Goal: Task Accomplishment & Management: Use online tool/utility

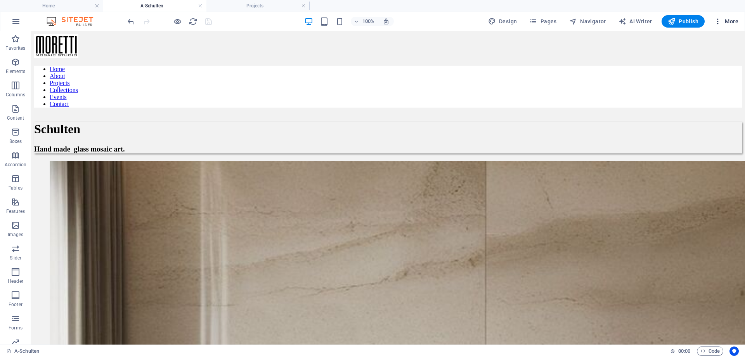
click at [727, 24] on span "More" at bounding box center [726, 21] width 24 height 8
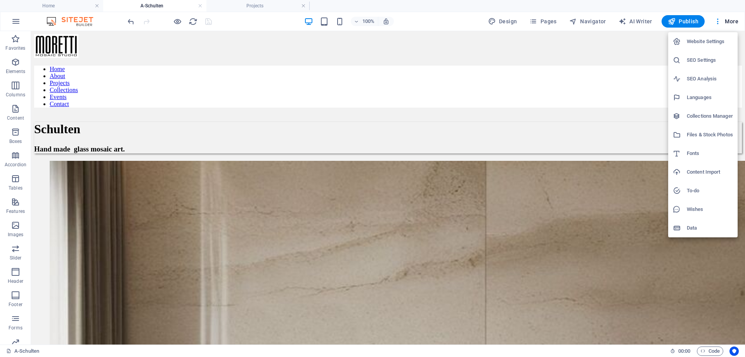
click at [698, 135] on h6 "Files & Stock Photos" at bounding box center [710, 134] width 46 height 9
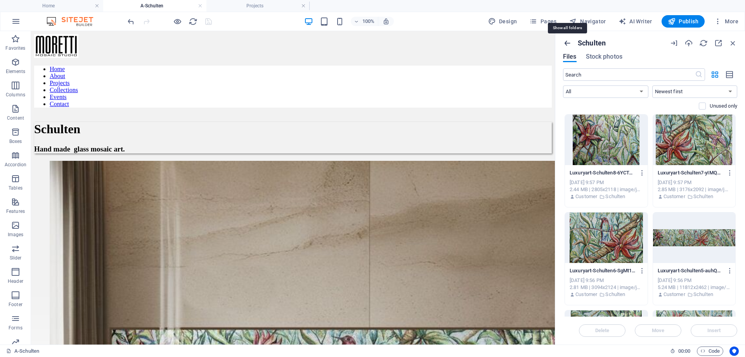
click at [566, 44] on icon "button" at bounding box center [567, 43] width 9 height 9
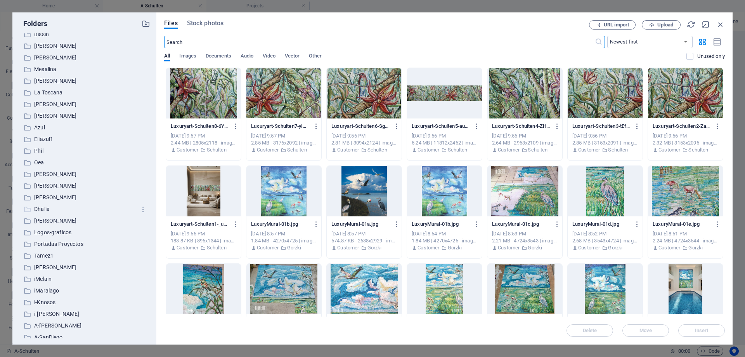
scroll to position [184, 0]
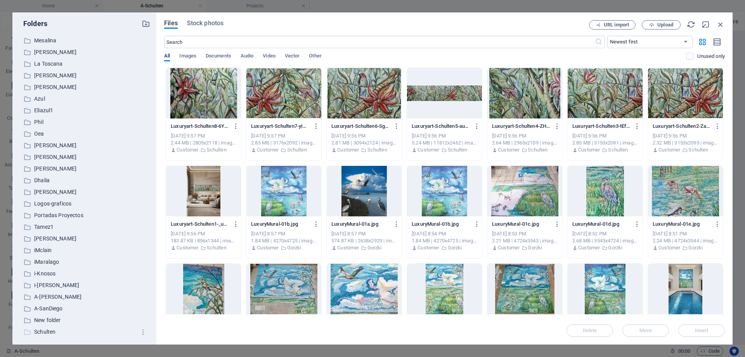
click at [45, 331] on p "Schulten" at bounding box center [85, 331] width 102 height 9
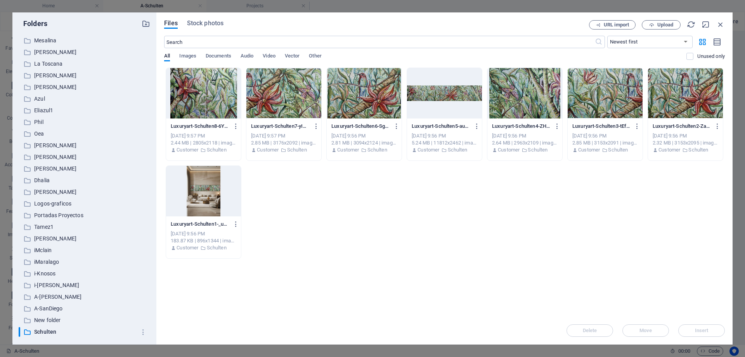
click at [217, 196] on div at bounding box center [203, 191] width 75 height 50
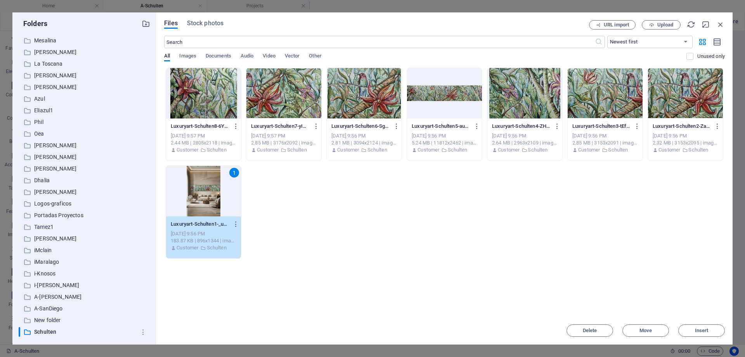
click at [202, 104] on div at bounding box center [203, 93] width 75 height 50
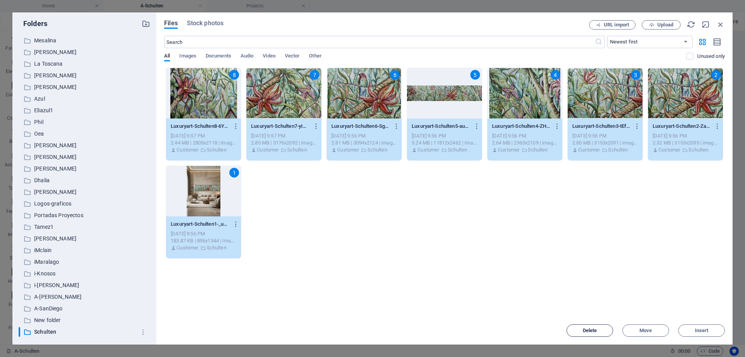
click at [597, 332] on span "Delete" at bounding box center [590, 330] width 14 height 5
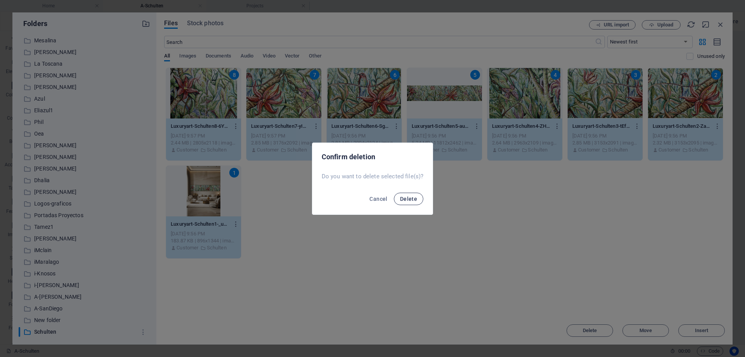
click at [408, 198] on span "Delete" at bounding box center [408, 199] width 17 height 6
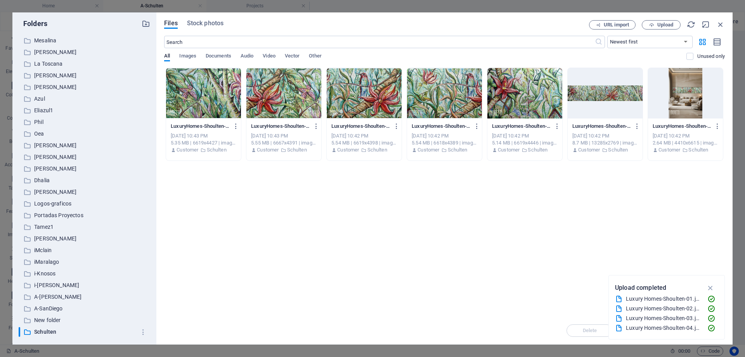
click at [458, 246] on div "Drop files here to upload them instantly LuxuryHomes-Shoulten-07-gNaozzfNPhAenn…" at bounding box center [444, 192] width 561 height 249
drag, startPoint x: 722, startPoint y: 26, endPoint x: 452, endPoint y: 66, distance: 272.6
click at [722, 26] on icon "button" at bounding box center [720, 24] width 9 height 9
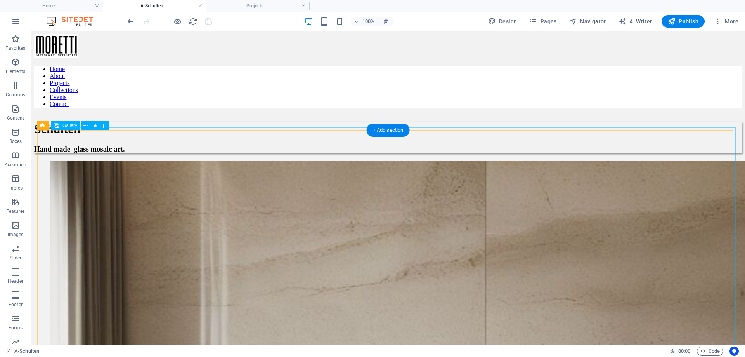
select select "4"
select select "px"
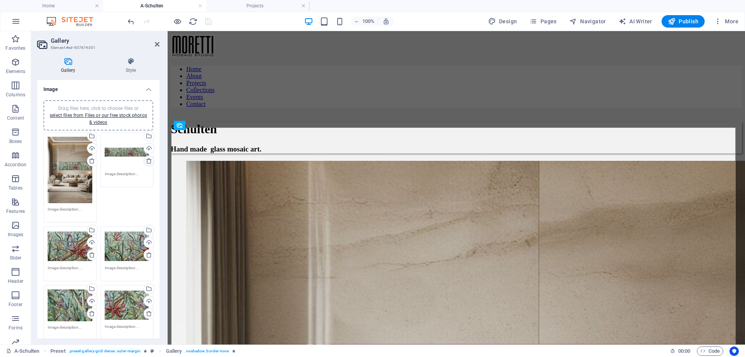
click at [147, 161] on icon at bounding box center [149, 161] width 6 height 6
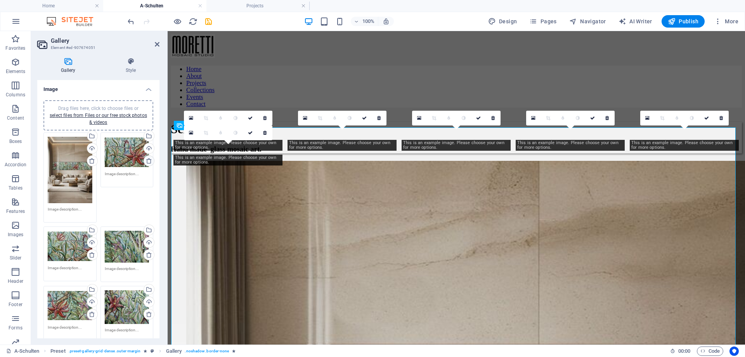
click at [147, 161] on icon at bounding box center [149, 161] width 6 height 6
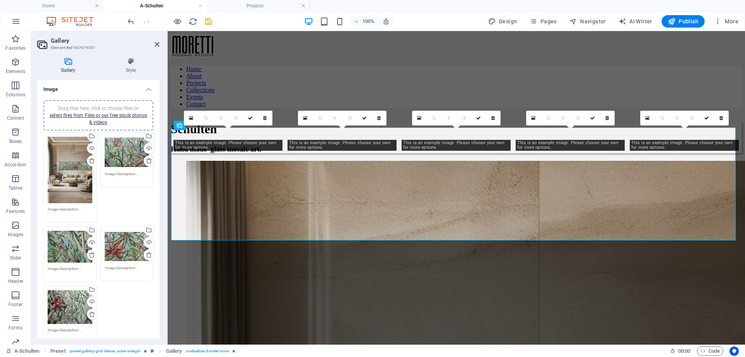
click at [147, 161] on icon at bounding box center [149, 161] width 6 height 6
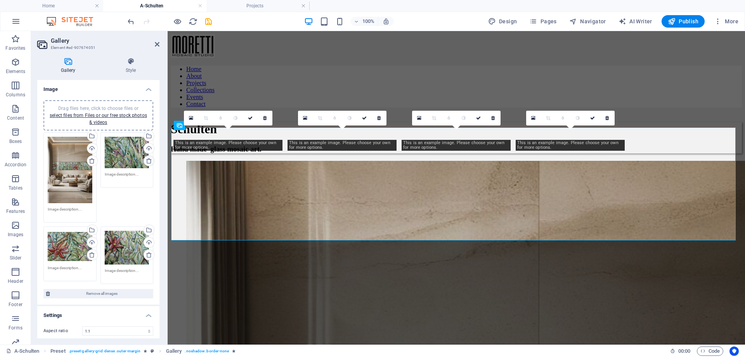
click at [147, 161] on icon at bounding box center [149, 161] width 6 height 6
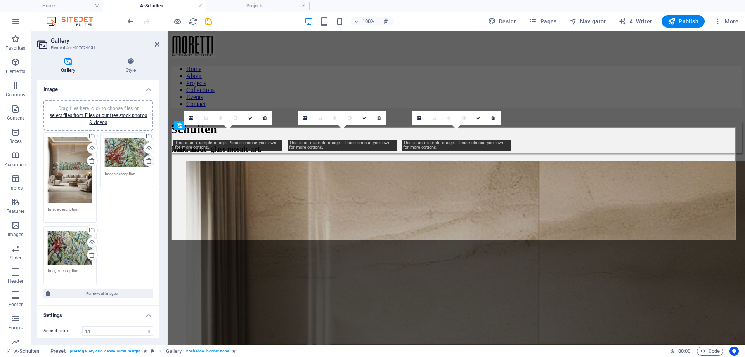
click at [147, 161] on icon at bounding box center [149, 161] width 6 height 6
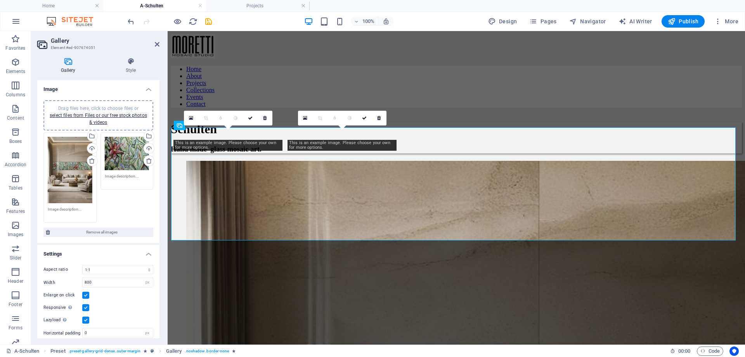
click at [147, 161] on icon at bounding box center [149, 161] width 6 height 6
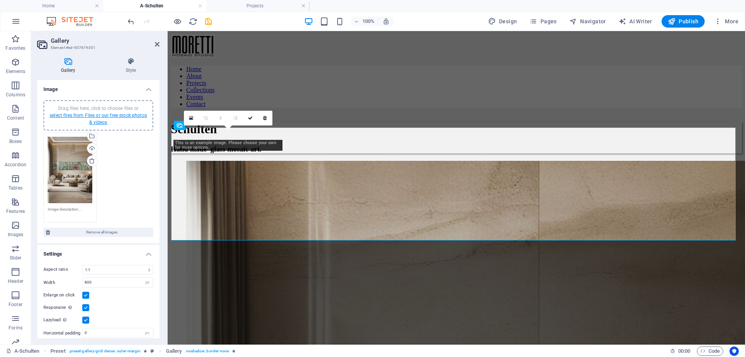
click at [103, 116] on link "select files from Files or our free stock photos & videos" at bounding box center [98, 119] width 97 height 12
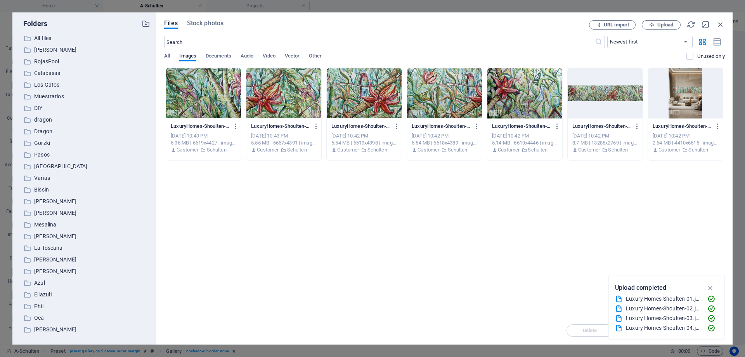
click at [683, 113] on div at bounding box center [685, 93] width 75 height 50
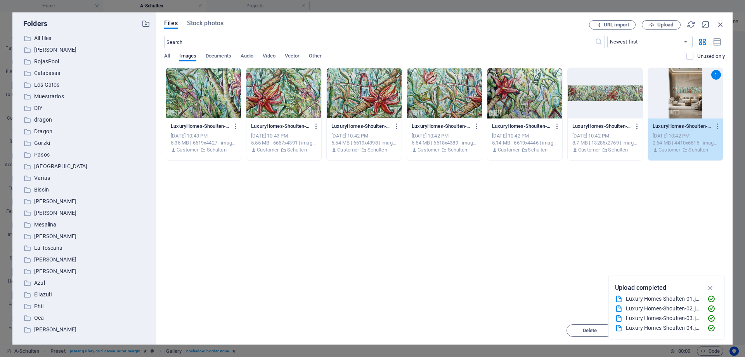
click at [609, 109] on div at bounding box center [605, 93] width 75 height 50
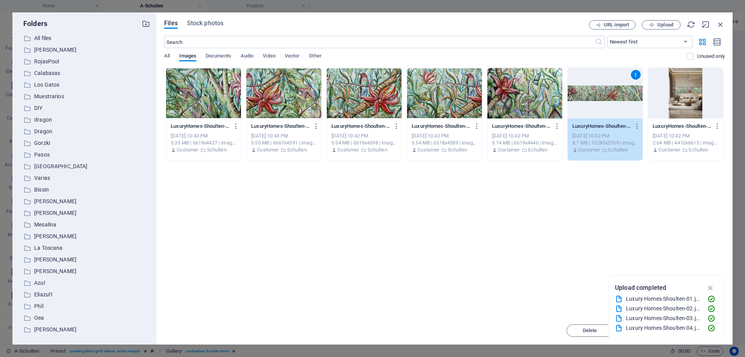
click at [664, 101] on div at bounding box center [685, 93] width 75 height 50
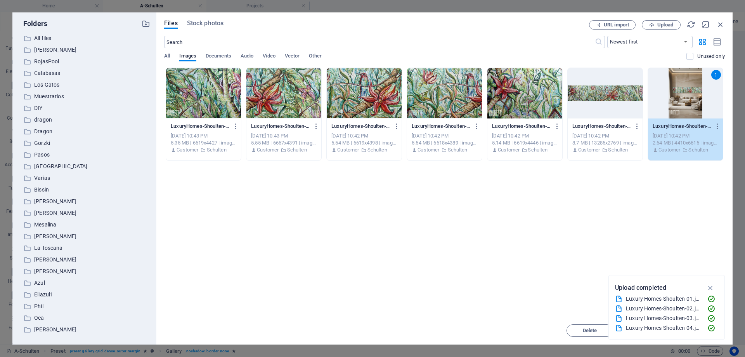
click at [621, 102] on div at bounding box center [605, 93] width 75 height 50
click at [564, 99] on div "LuxuryHomes-Shoulten-07-gNaozzfNPhAenn6DCkd5CA.jpg LuxuryHomes-Shoulten-07-gNao…" at bounding box center [444, 114] width 561 height 93
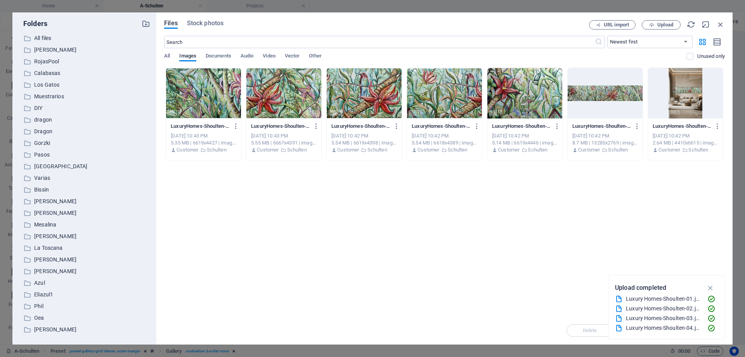
click at [664, 95] on div at bounding box center [685, 93] width 75 height 50
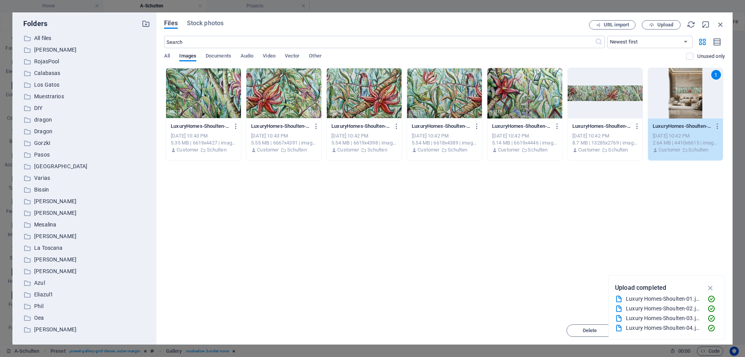
click at [606, 99] on div at bounding box center [605, 93] width 75 height 50
click at [529, 100] on div at bounding box center [524, 93] width 75 height 50
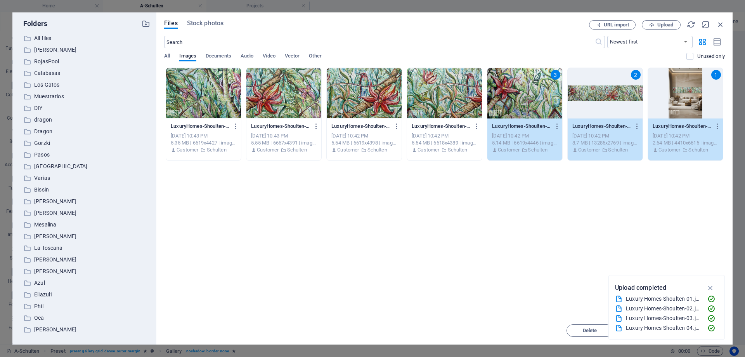
click at [454, 99] on div at bounding box center [444, 93] width 75 height 50
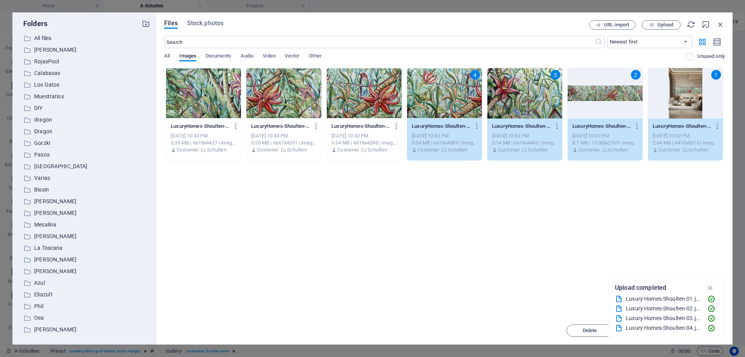
click at [361, 95] on div at bounding box center [364, 93] width 75 height 50
click at [290, 95] on div at bounding box center [283, 93] width 75 height 50
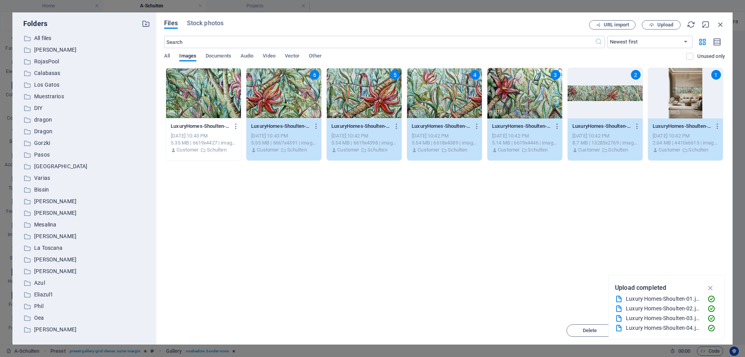
click at [216, 97] on div at bounding box center [203, 93] width 75 height 50
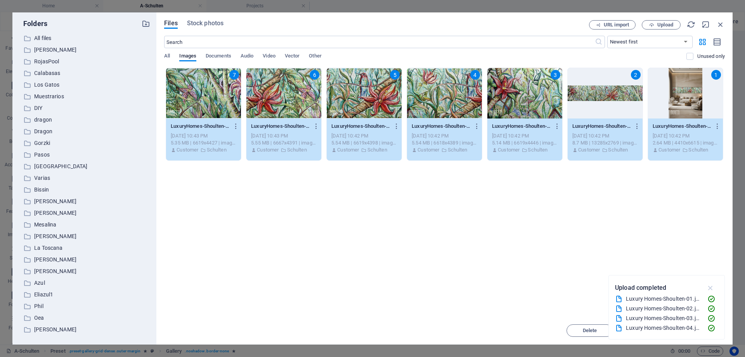
click at [712, 287] on icon "button" at bounding box center [710, 287] width 9 height 9
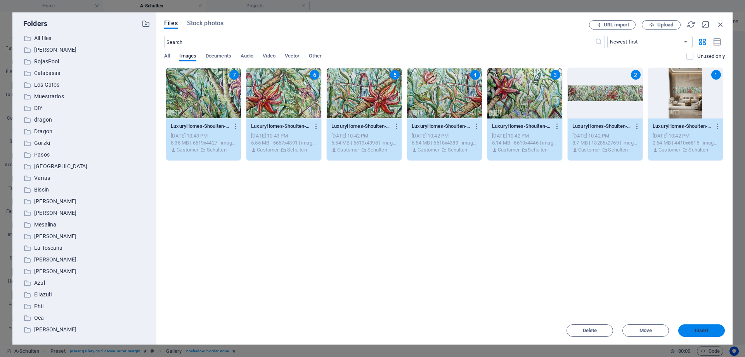
click at [695, 331] on span "Insert" at bounding box center [702, 330] width 14 height 5
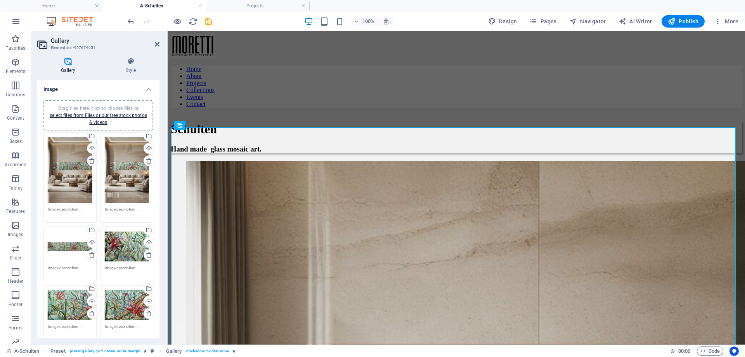
click at [90, 160] on icon at bounding box center [92, 161] width 6 height 6
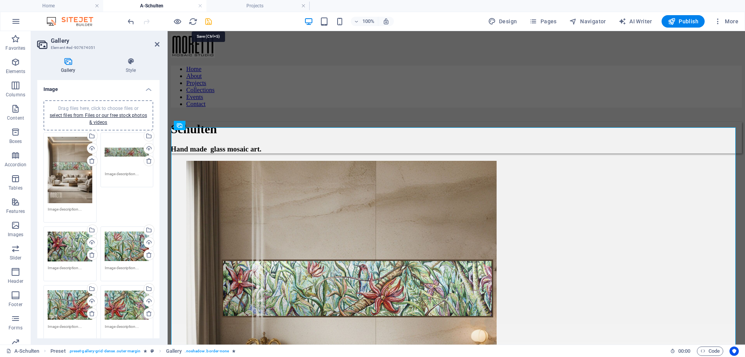
click at [209, 23] on icon "save" at bounding box center [208, 21] width 9 height 9
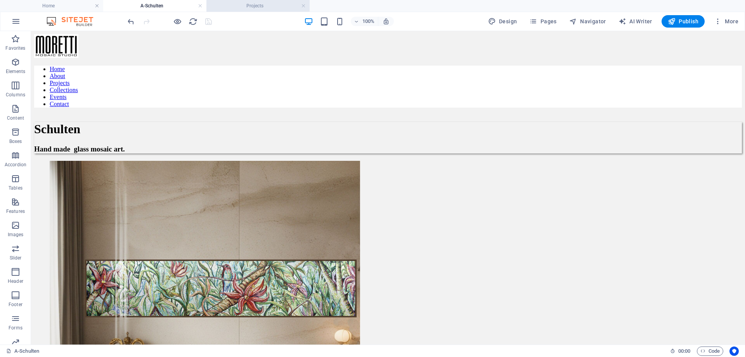
click at [255, 5] on h4 "Projects" at bounding box center [257, 6] width 103 height 9
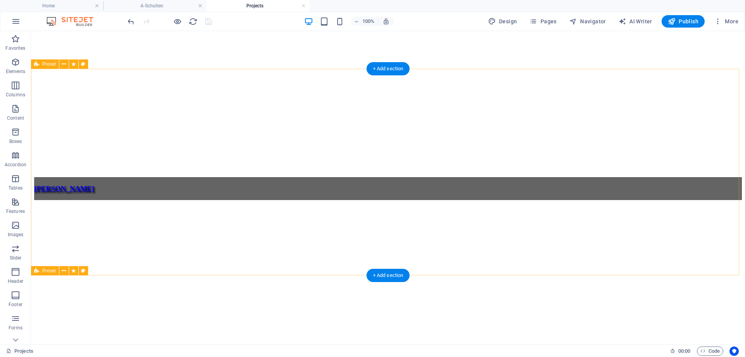
scroll to position [702, 0]
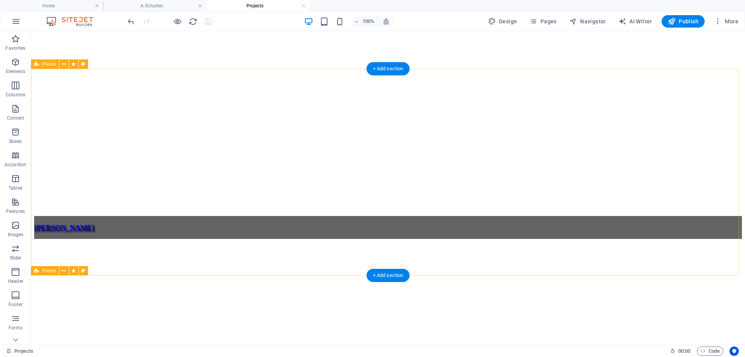
select select "14"
select select
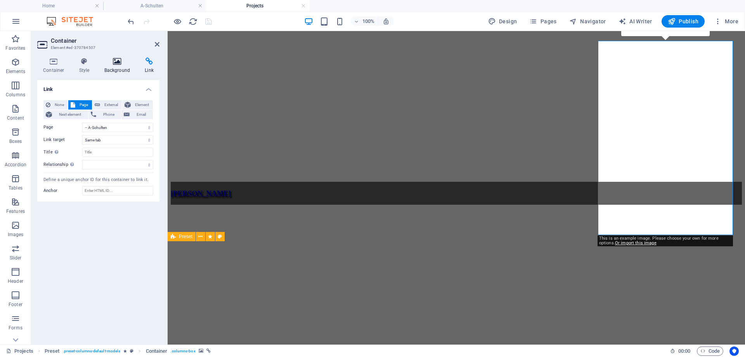
click at [112, 64] on icon at bounding box center [118, 61] width 38 height 8
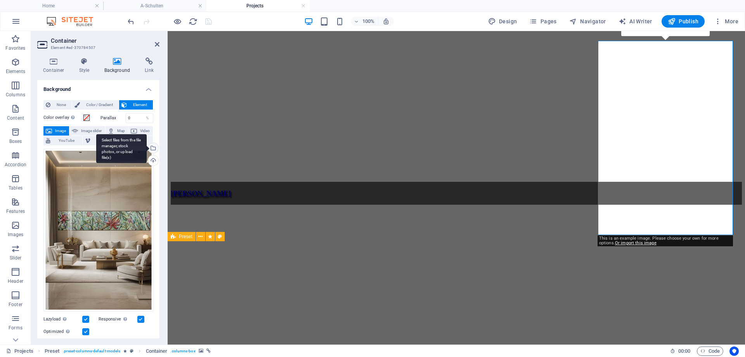
click at [147, 148] on div "Select files from the file manager, stock photos, or upload file(s)" at bounding box center [121, 148] width 50 height 29
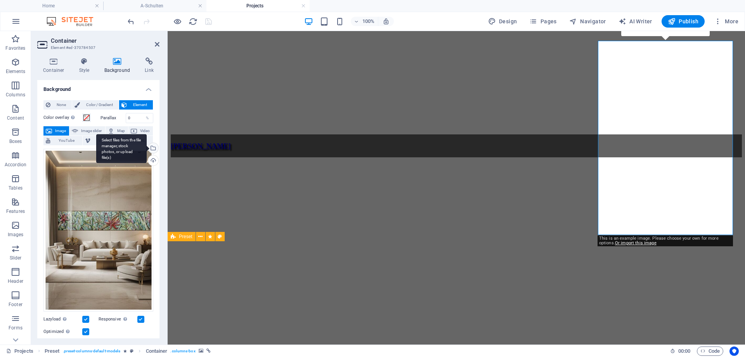
scroll to position [655, 0]
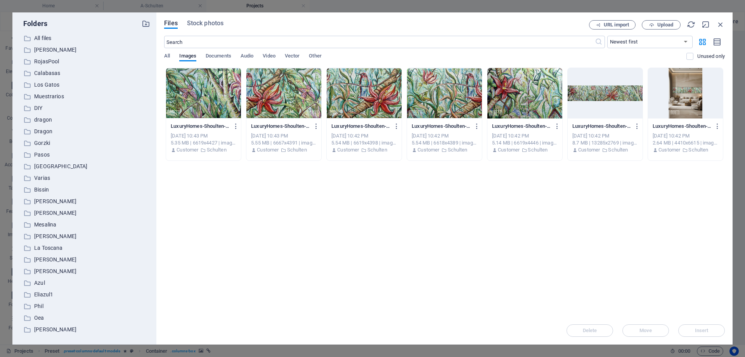
click at [682, 105] on div at bounding box center [685, 93] width 75 height 50
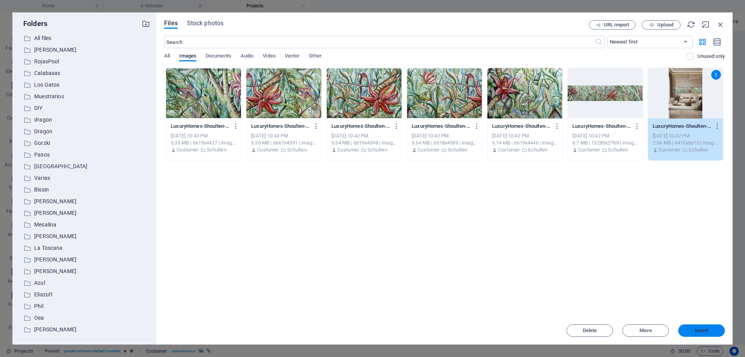
click at [705, 331] on span "Insert" at bounding box center [702, 330] width 14 height 5
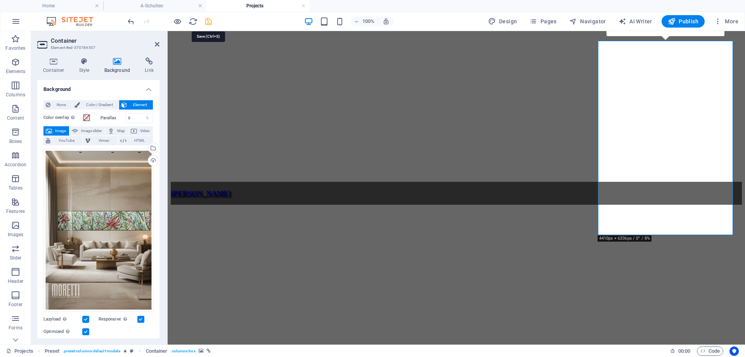
click at [209, 22] on icon "save" at bounding box center [208, 21] width 9 height 9
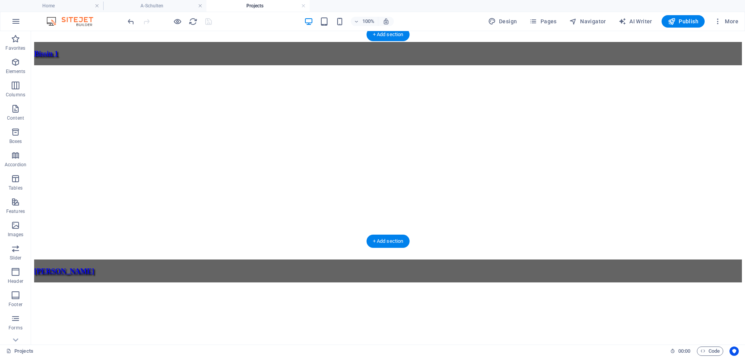
scroll to position [736, 0]
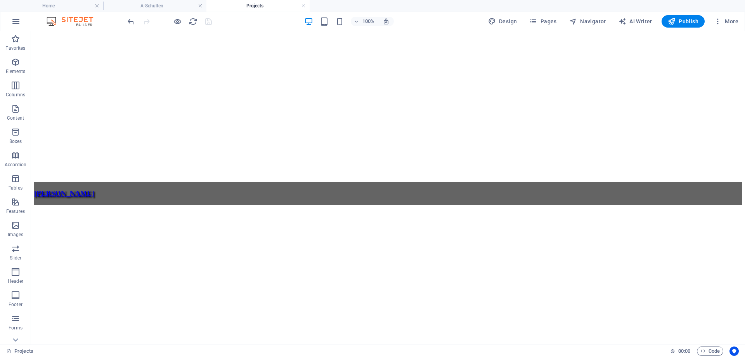
click at [244, 3] on h4 "Projects" at bounding box center [257, 6] width 103 height 9
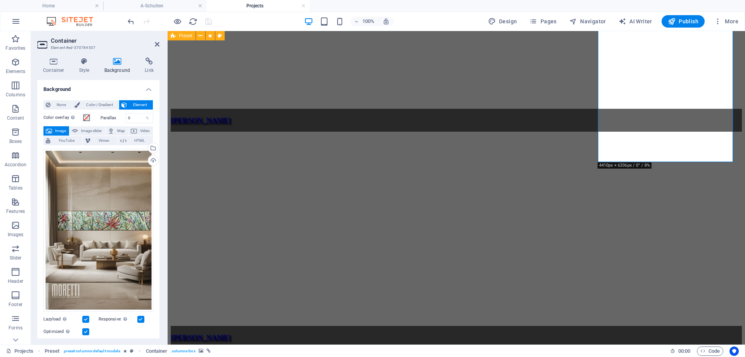
drag, startPoint x: 118, startPoint y: 63, endPoint x: 16, endPoint y: 87, distance: 104.0
click at [118, 63] on icon at bounding box center [118, 61] width 38 height 8
click at [154, 148] on div "Select files from the file manager, stock photos, or upload file(s)" at bounding box center [153, 149] width 12 height 12
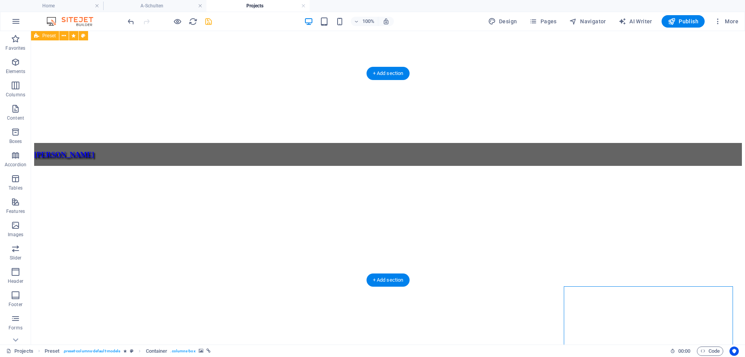
scroll to position [698, 0]
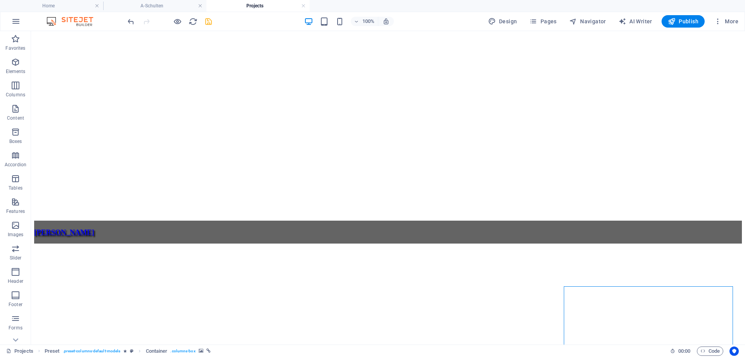
click at [210, 23] on icon "save" at bounding box center [208, 21] width 9 height 9
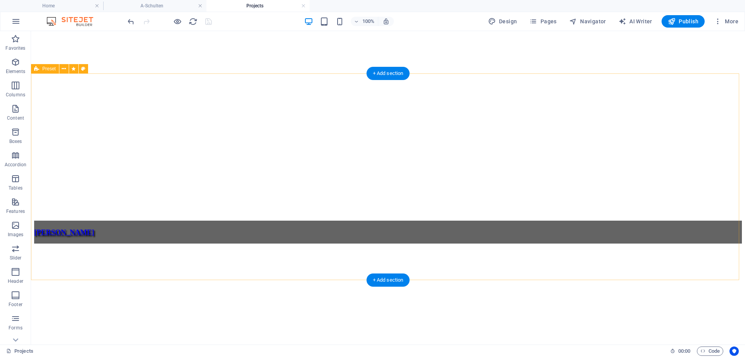
scroll to position [775, 0]
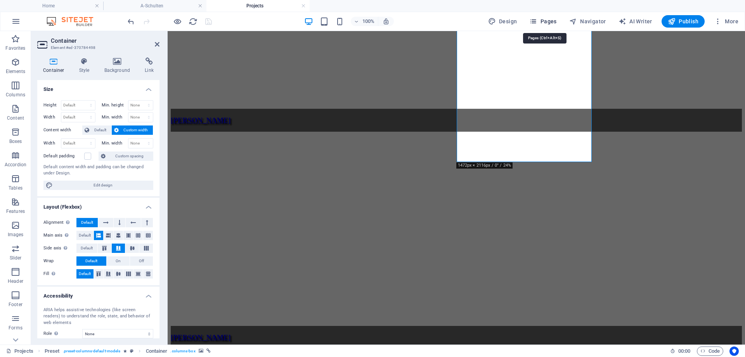
click at [542, 23] on span "Pages" at bounding box center [542, 21] width 27 height 8
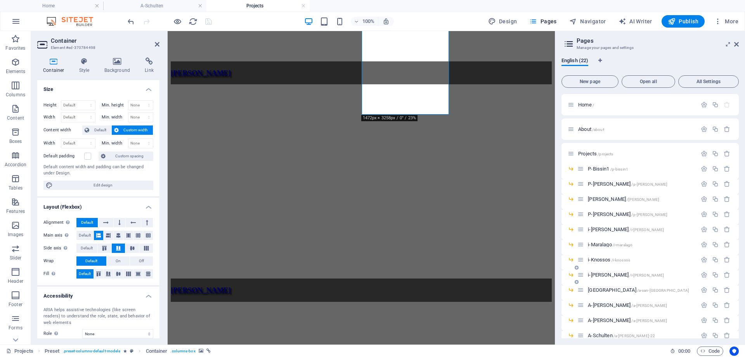
scroll to position [116, 0]
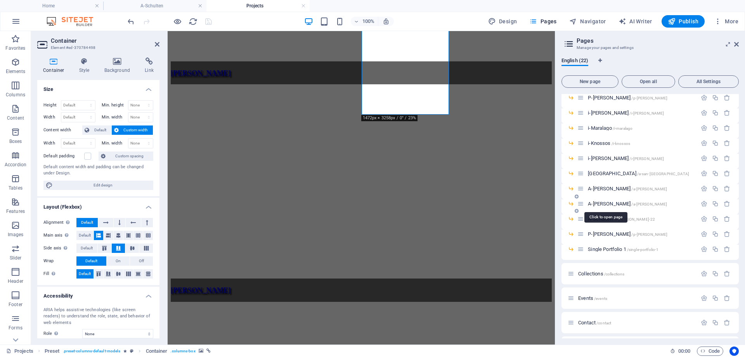
click at [601, 204] on span "A-[PERSON_NAME] /a-[PERSON_NAME]" at bounding box center [627, 204] width 79 height 6
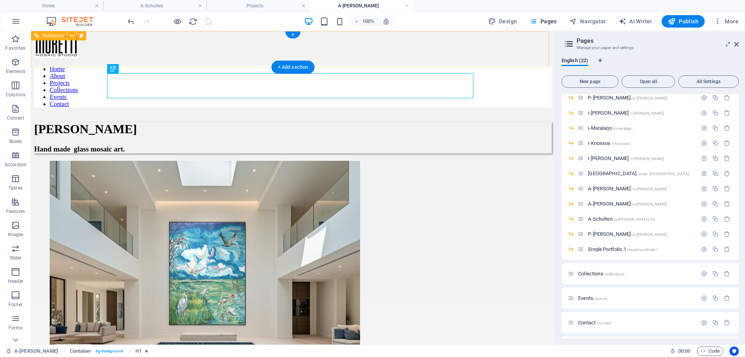
scroll to position [0, 0]
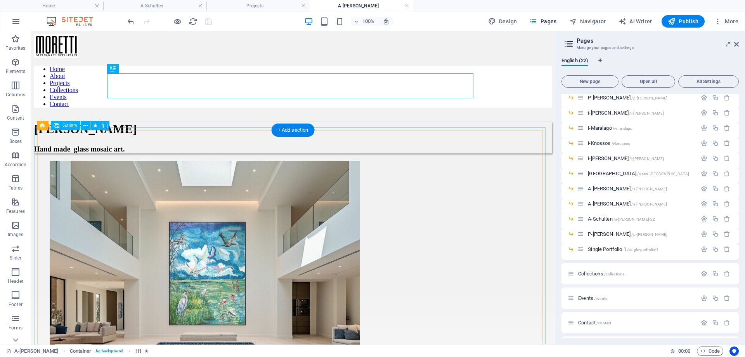
select select "4"
select select "px"
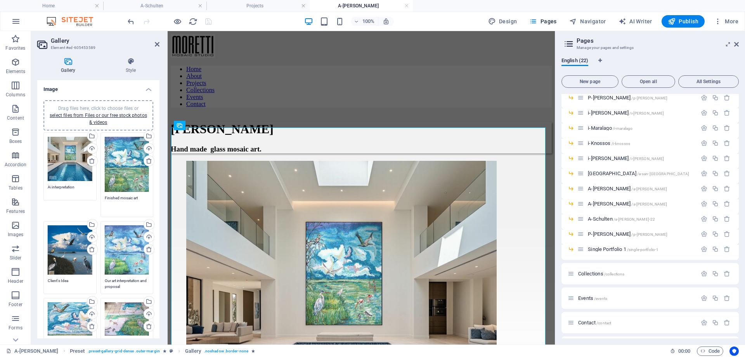
drag, startPoint x: 143, startPoint y: 198, endPoint x: 107, endPoint y: 199, distance: 35.7
click at [107, 199] on textarea "Finished mosaic art" at bounding box center [127, 203] width 45 height 17
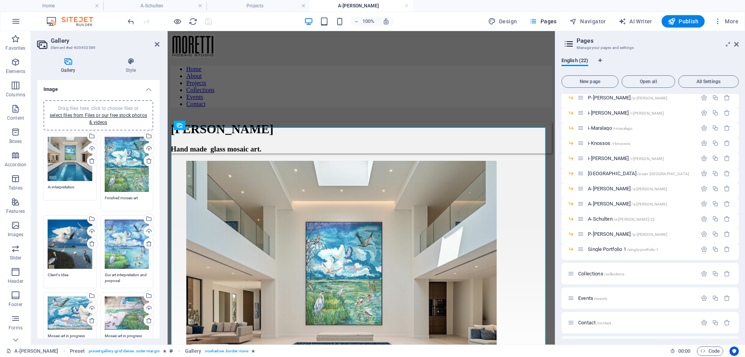
click at [157, 45] on icon at bounding box center [157, 44] width 5 height 6
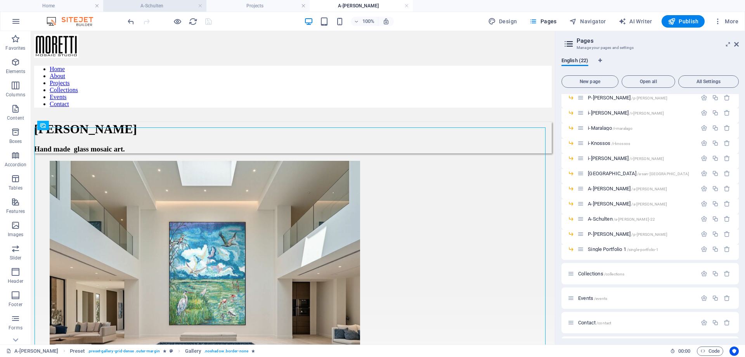
click at [152, 7] on h4 "A-Schulten" at bounding box center [154, 6] width 103 height 9
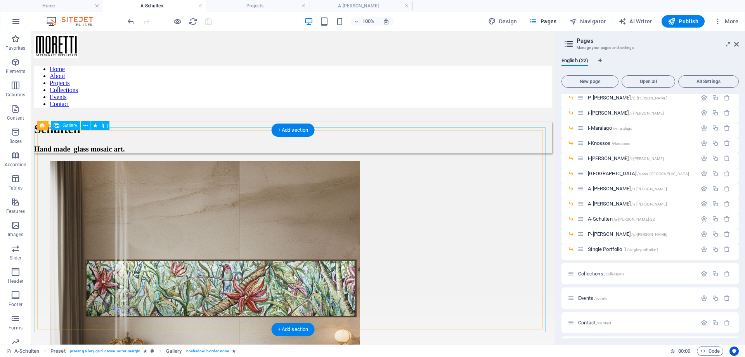
click at [108, 178] on li at bounding box center [205, 317] width 310 height 312
select select "4"
select select "px"
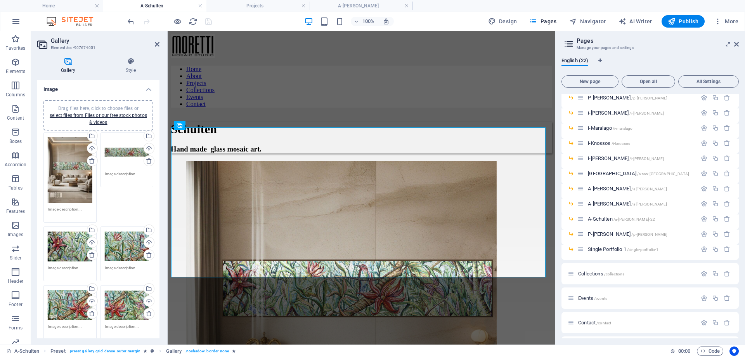
click at [76, 208] on textarea at bounding box center [70, 212] width 45 height 12
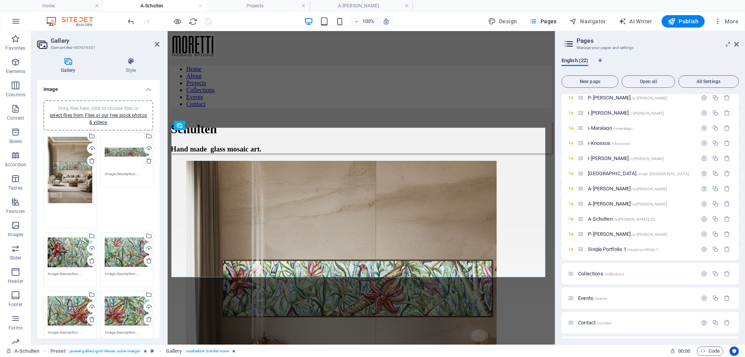
paste textarea "Finished mosaic art"
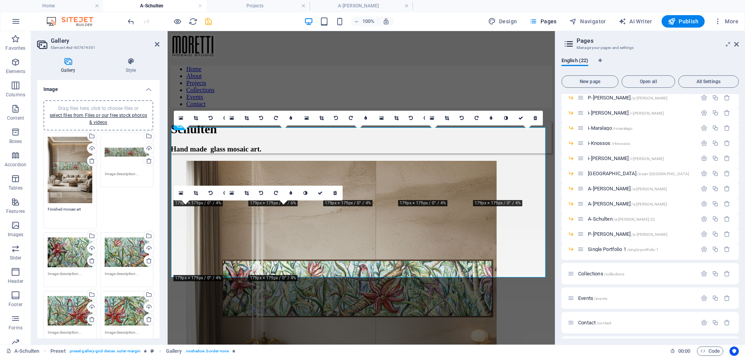
type textarea "Finished mosaic art"
click at [111, 174] on textarea at bounding box center [127, 177] width 45 height 12
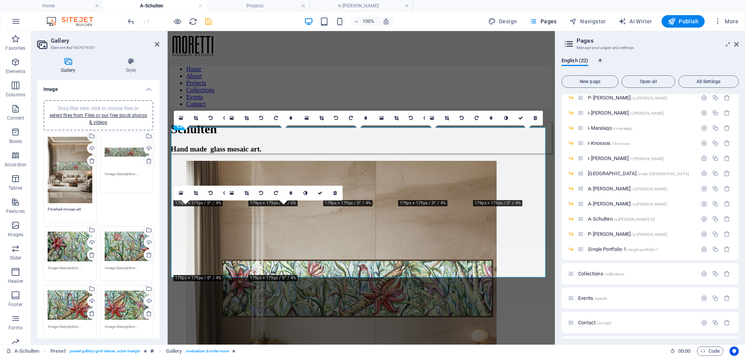
click at [111, 174] on textarea at bounding box center [127, 179] width 45 height 17
paste textarea "Finished mosaic art"
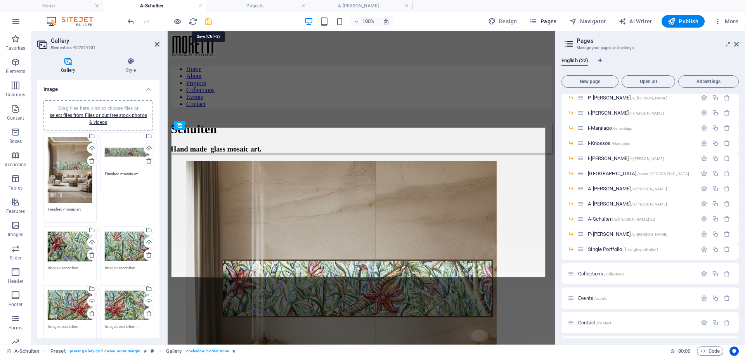
type textarea "Finished mosaic art"
click at [210, 21] on icon "save" at bounding box center [208, 21] width 9 height 9
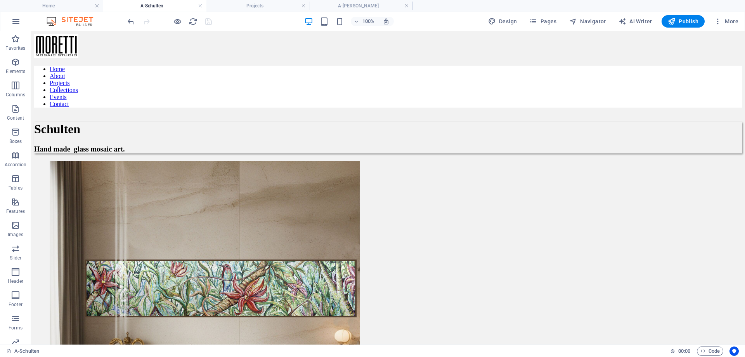
click at [207, 23] on div at bounding box center [169, 21] width 87 height 12
click at [366, 5] on h4 "A-[PERSON_NAME]" at bounding box center [361, 6] width 103 height 9
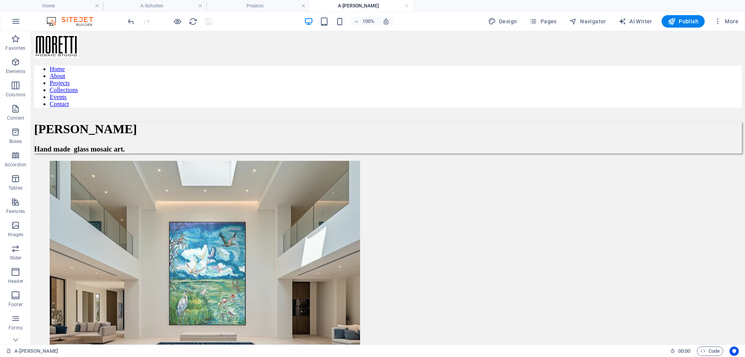
click at [206, 22] on div at bounding box center [169, 21] width 87 height 12
click at [86, 20] on img at bounding box center [74, 21] width 58 height 9
click at [15, 22] on icon "button" at bounding box center [15, 21] width 9 height 9
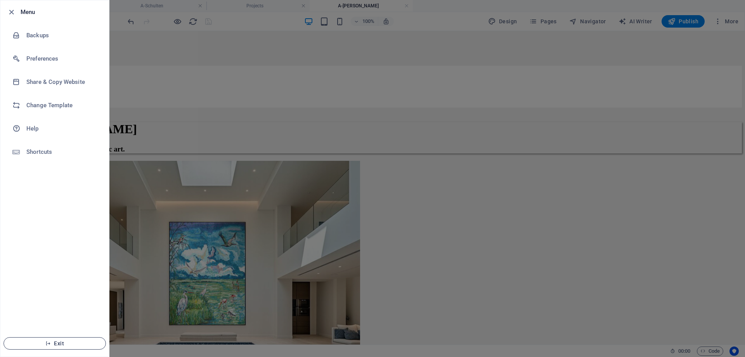
click at [52, 344] on span "Exit" at bounding box center [54, 343] width 89 height 6
